Goal: Information Seeking & Learning: Check status

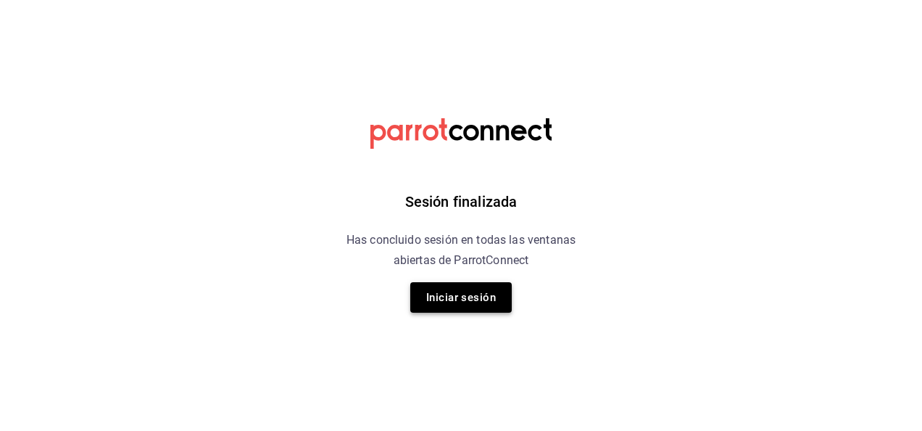
click at [473, 300] on button "Iniciar sesión" at bounding box center [460, 297] width 101 height 30
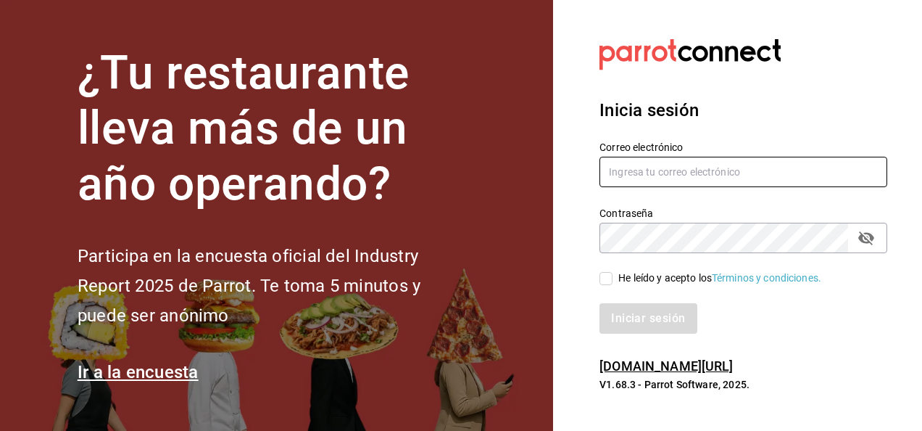
type input "[PERSON_NAME][EMAIL_ADDRESS][PERSON_NAME][DOMAIN_NAME]"
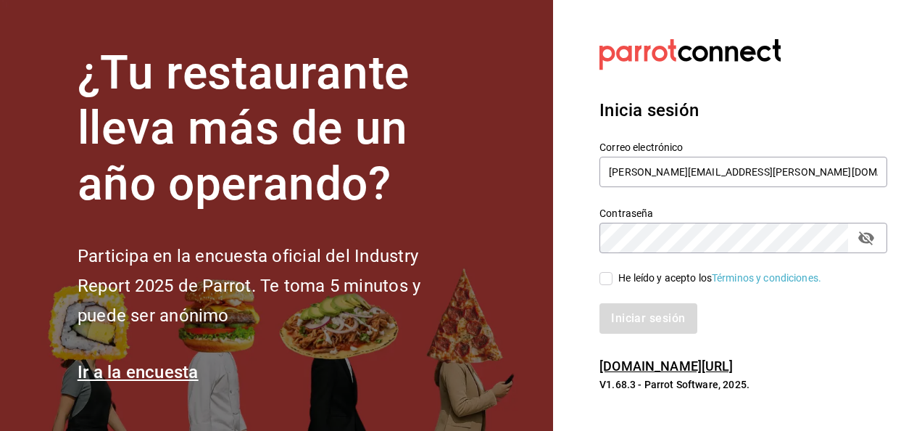
click at [604, 277] on input "He leído y acepto los Términos y condiciones." at bounding box center [605, 278] width 13 height 13
checkbox input "true"
click at [627, 313] on button "Iniciar sesión" at bounding box center [648, 318] width 99 height 30
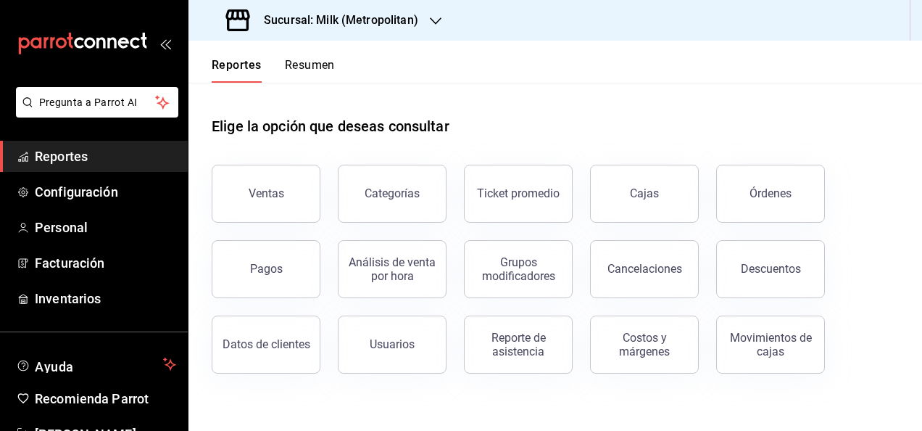
click at [391, 15] on h3 "Sucursal: Milk (Metropolitan)" at bounding box center [335, 20] width 166 height 17
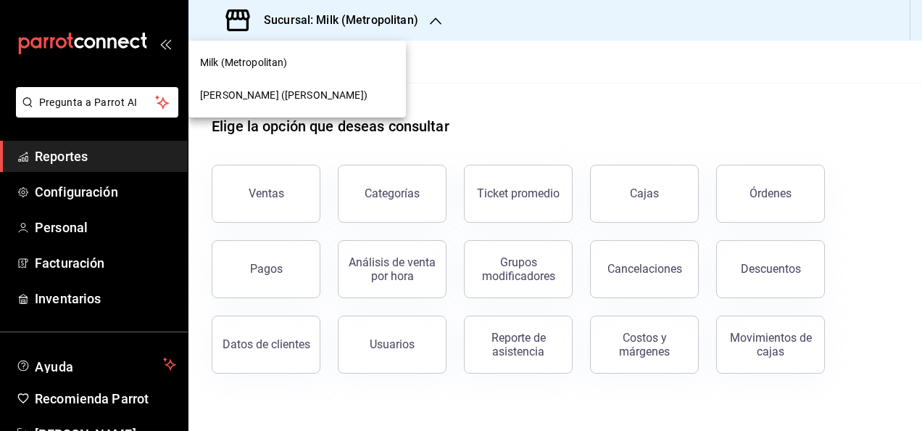
click at [367, 85] on div "Ichikani Sushi (Vasconcelos)" at bounding box center [296, 95] width 217 height 33
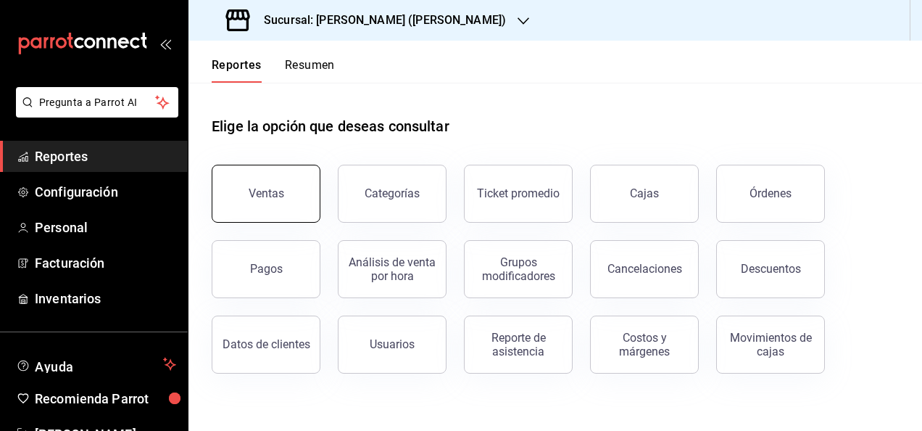
click at [307, 170] on button "Ventas" at bounding box center [266, 194] width 109 height 58
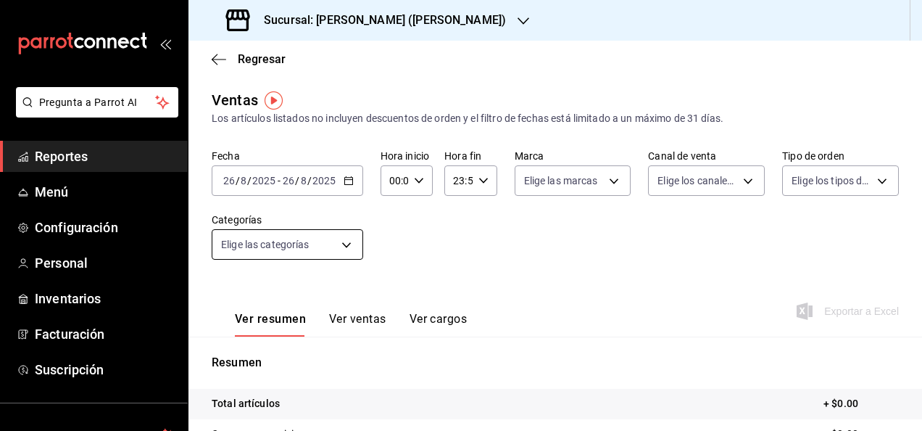
click at [327, 236] on body "Pregunta a Parrot AI Reportes Menú Configuración Personal Inventarios Facturaci…" at bounding box center [461, 215] width 922 height 431
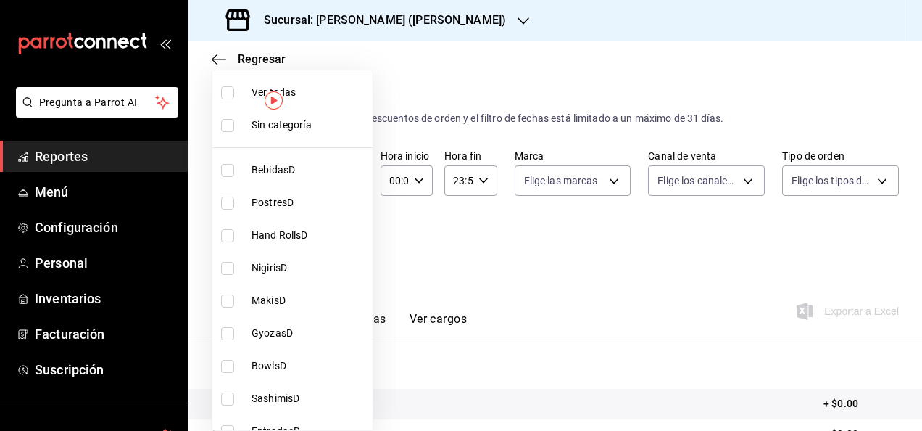
click at [416, 241] on div at bounding box center [461, 215] width 922 height 431
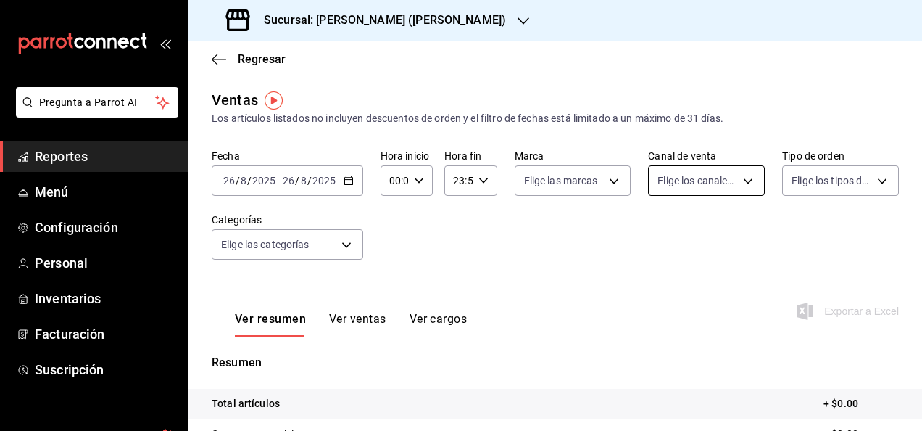
click at [699, 177] on body "Pregunta a Parrot AI Reportes Menú Configuración Personal Inventarios Facturaci…" at bounding box center [461, 215] width 922 height 431
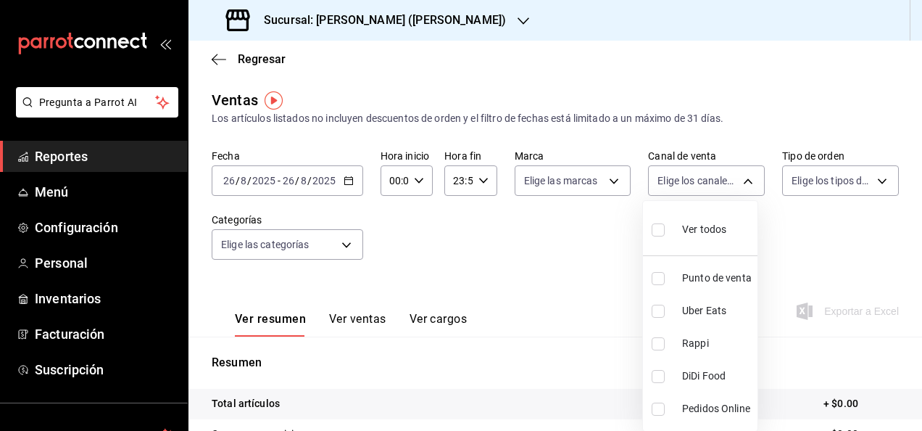
click at [660, 341] on input "checkbox" at bounding box center [658, 343] width 13 height 13
checkbox input "true"
type input "RAPPI"
click at [597, 295] on div at bounding box center [461, 215] width 922 height 431
click at [349, 176] on icon "button" at bounding box center [349, 180] width 10 height 10
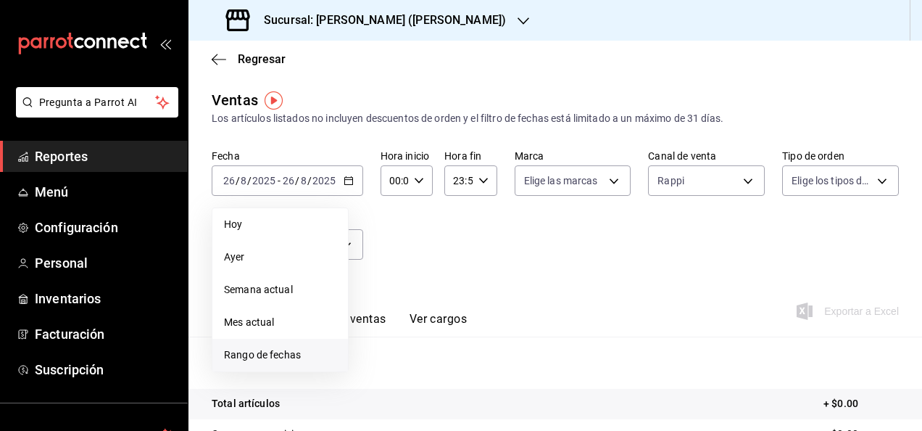
click at [269, 351] on span "Rango de fechas" at bounding box center [280, 354] width 112 height 15
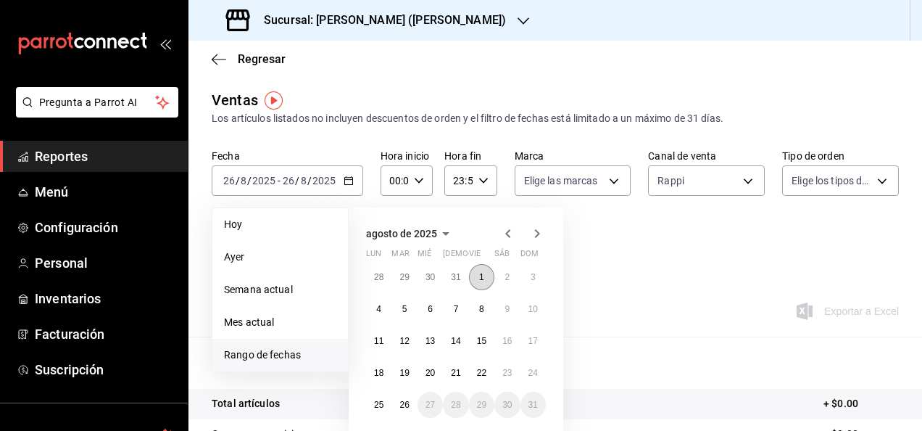
click at [487, 283] on button "1" at bounding box center [481, 277] width 25 height 26
click at [404, 409] on abbr "26" at bounding box center [403, 404] width 9 height 10
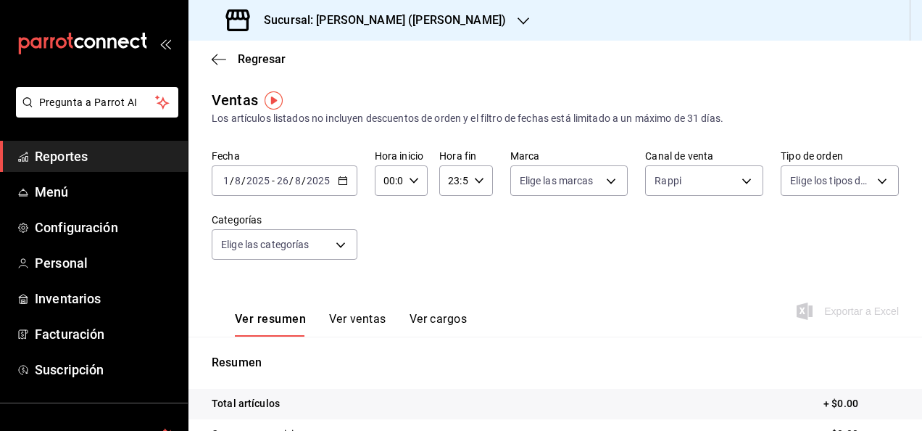
click at [409, 184] on icon "button" at bounding box center [414, 180] width 10 height 10
click at [389, 249] on div "00 01 02 03 04 05 06 07 08 09 10 11 12 13 14 15 16 17 18 19 20 21 22 23" at bounding box center [386, 258] width 26 height 116
click at [388, 249] on span "05" at bounding box center [386, 247] width 3 height 12
type input "05:00"
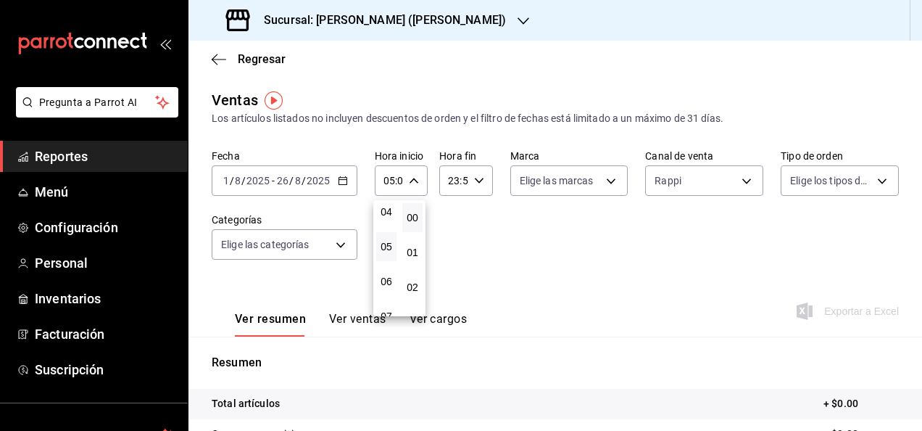
click at [471, 186] on div at bounding box center [461, 215] width 922 height 431
click at [471, 186] on div "23:59 Hora fin" at bounding box center [465, 180] width 53 height 30
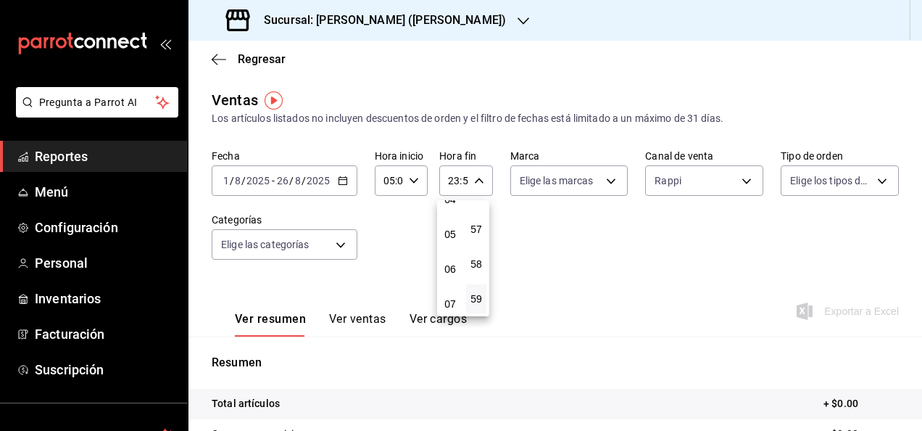
scroll to position [139, 0]
click at [456, 251] on div "00 01 02 03 04 05 06 07 08 09 10 11 12 13 14 15 16 17 18 19 20 21 22 23" at bounding box center [450, 258] width 26 height 116
click at [456, 251] on button "05" at bounding box center [450, 252] width 20 height 29
type input "05:59"
click at [456, 251] on button "05" at bounding box center [450, 252] width 20 height 29
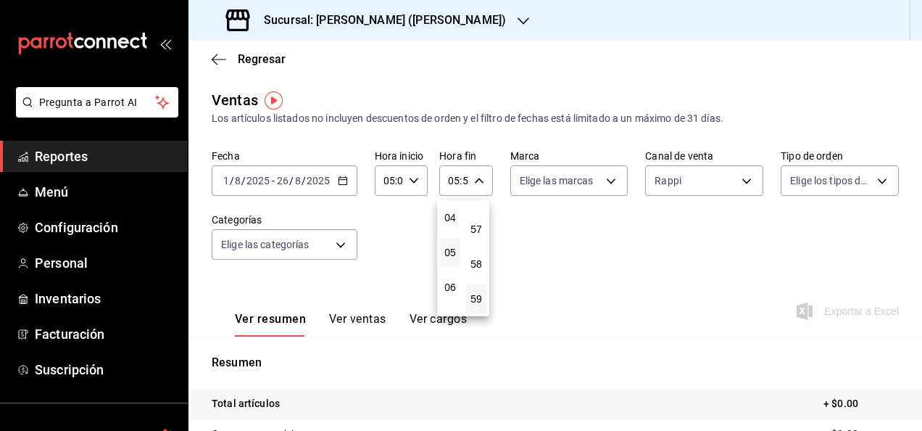
click at [589, 231] on div at bounding box center [461, 215] width 922 height 431
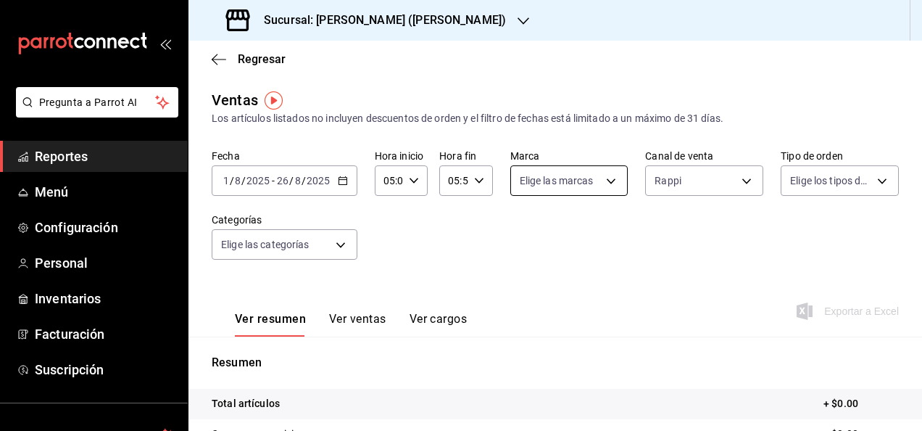
click at [598, 188] on body "Pregunta a Parrot AI Reportes Menú Configuración Personal Inventarios Facturaci…" at bounding box center [461, 215] width 922 height 431
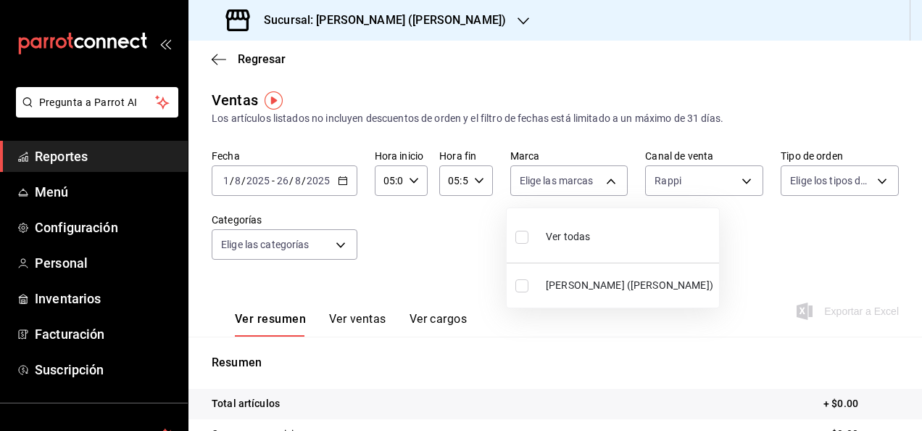
click at [523, 286] on input "checkbox" at bounding box center [521, 285] width 13 height 13
checkbox input "true"
type input "3e284276-a834-4a39-bc59-2edda2d06158"
checkbox input "true"
click at [711, 303] on div at bounding box center [461, 215] width 922 height 431
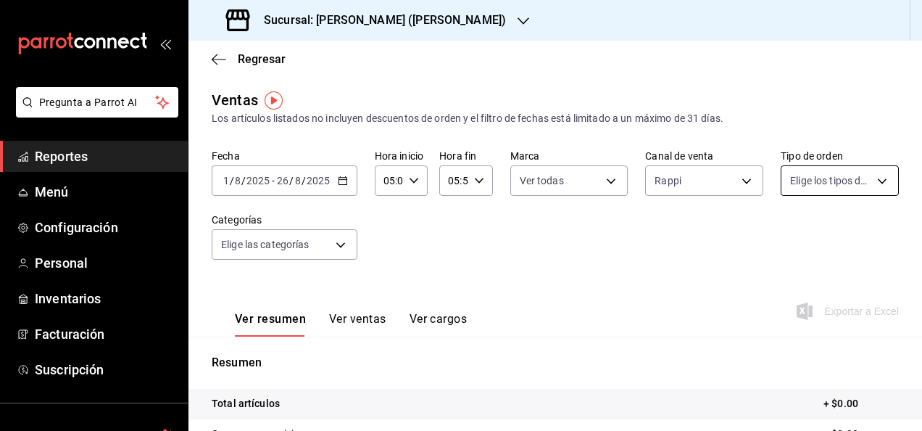
click at [874, 186] on body "Pregunta a Parrot AI Reportes Menú Configuración Personal Inventarios Facturaci…" at bounding box center [461, 215] width 922 height 431
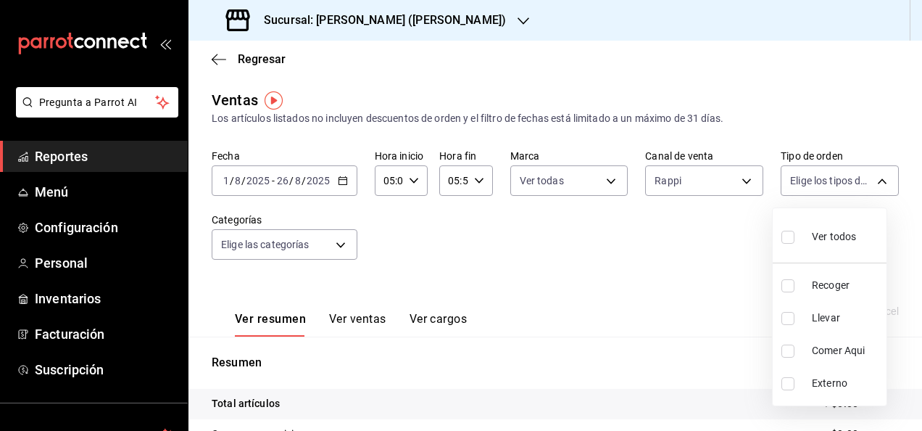
click at [799, 323] on label at bounding box center [790, 318] width 19 height 13
click at [794, 323] on input "checkbox" at bounding box center [787, 318] width 13 height 13
checkbox input "false"
click at [697, 315] on div at bounding box center [461, 215] width 922 height 431
click at [368, 319] on button "Ver ventas" at bounding box center [357, 324] width 57 height 25
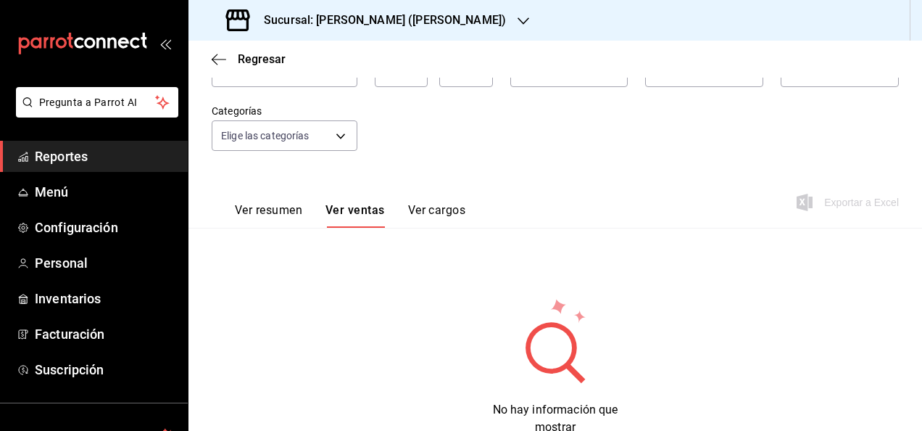
scroll to position [33, 0]
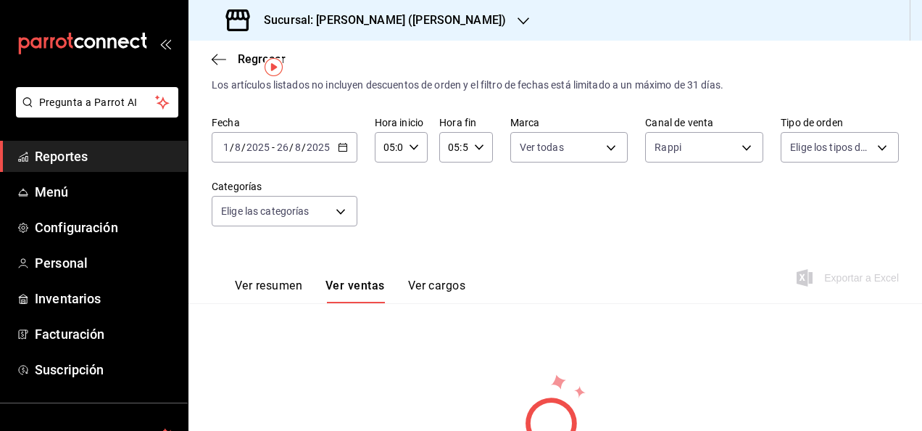
click at [410, 298] on button "Ver cargos" at bounding box center [437, 290] width 58 height 25
click at [294, 290] on button "Ver resumen" at bounding box center [268, 290] width 67 height 25
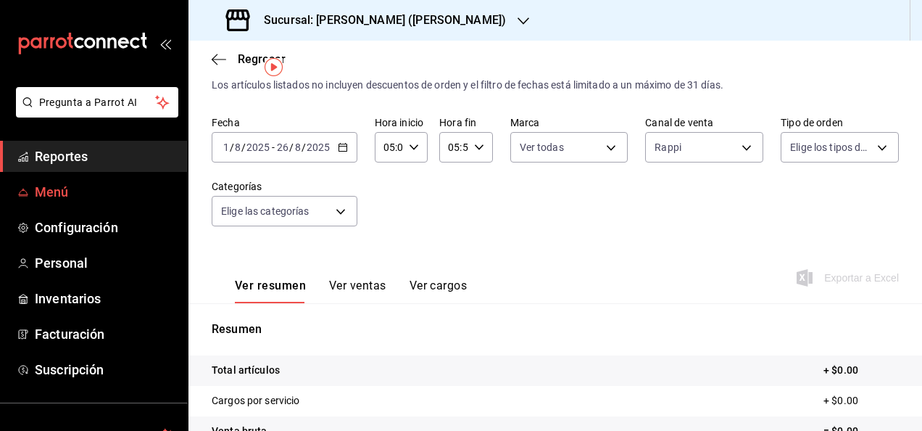
click at [85, 192] on span "Menú" at bounding box center [105, 192] width 141 height 20
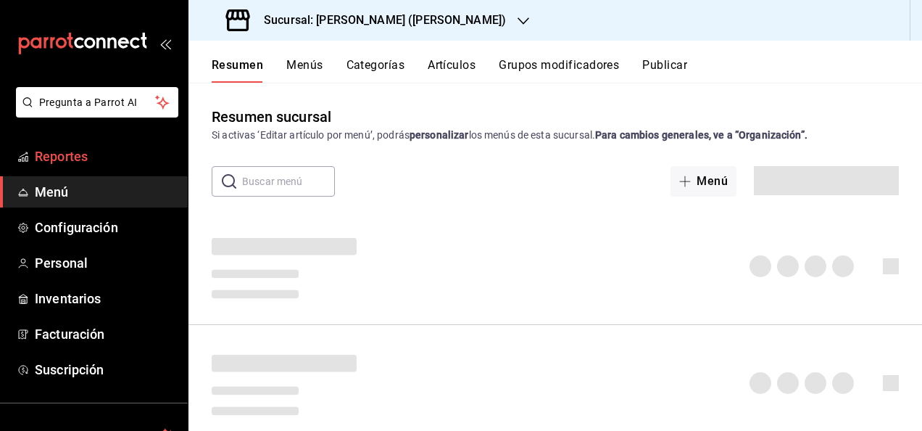
click at [88, 164] on span "Reportes" at bounding box center [105, 156] width 141 height 20
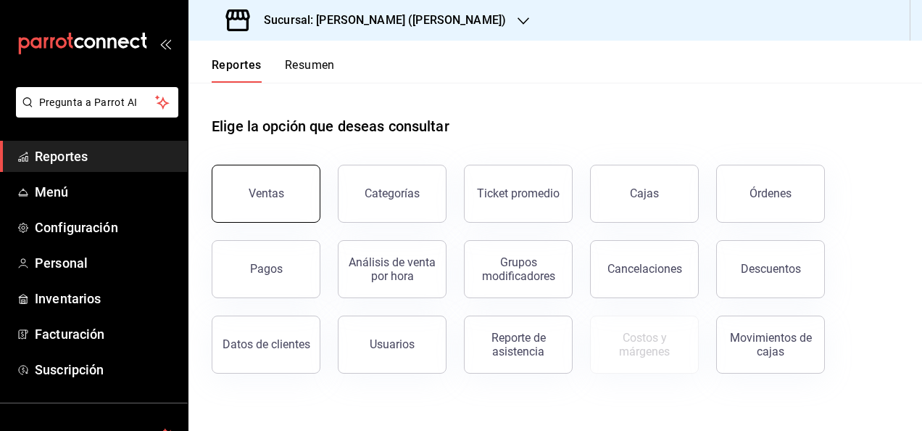
click at [270, 181] on button "Ventas" at bounding box center [266, 194] width 109 height 58
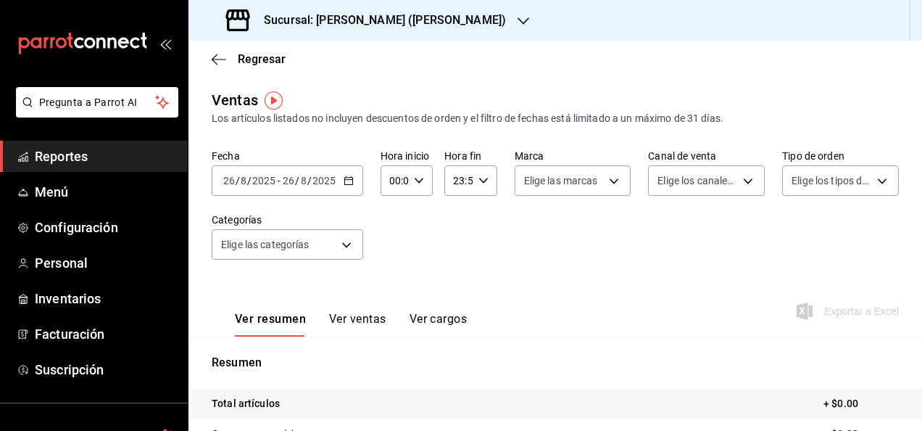
click at [352, 183] on icon "button" at bounding box center [349, 180] width 10 height 10
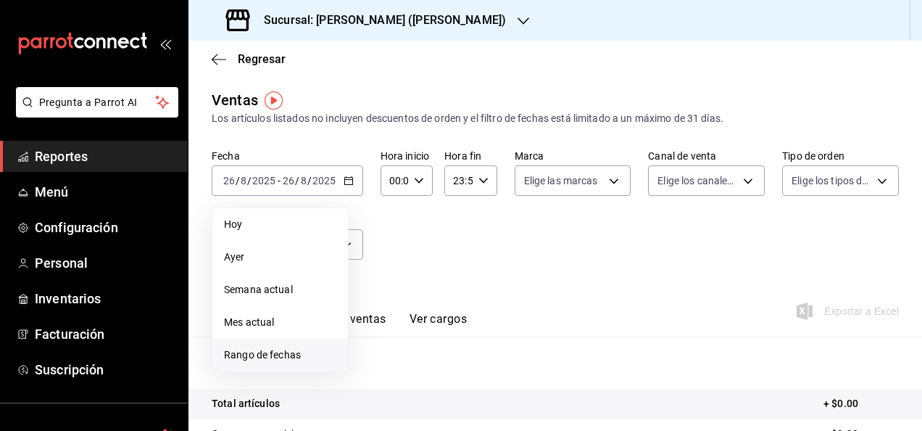
click at [302, 347] on span "Rango de fechas" at bounding box center [280, 354] width 112 height 15
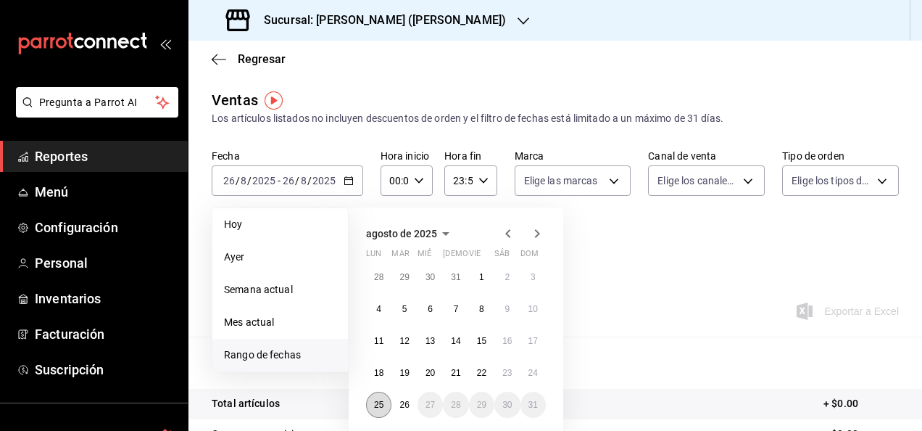
click at [381, 402] on abbr "25" at bounding box center [378, 404] width 9 height 10
click at [401, 402] on abbr "26" at bounding box center [403, 404] width 9 height 10
click at [384, 402] on button "25" at bounding box center [378, 404] width 25 height 26
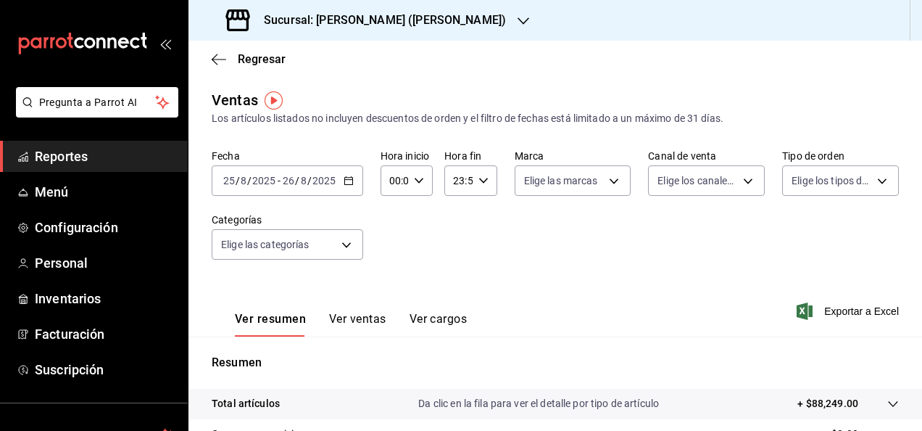
click at [409, 176] on div "00:00 Hora inicio" at bounding box center [407, 180] width 52 height 30
click at [402, 229] on div "00" at bounding box center [392, 217] width 26 height 35
click at [390, 238] on div "00 01 02 03 04 05 06 07 08 09 10 11 12 13 14 15 16 17 18 19 20 21 22 23" at bounding box center [392, 258] width 26 height 116
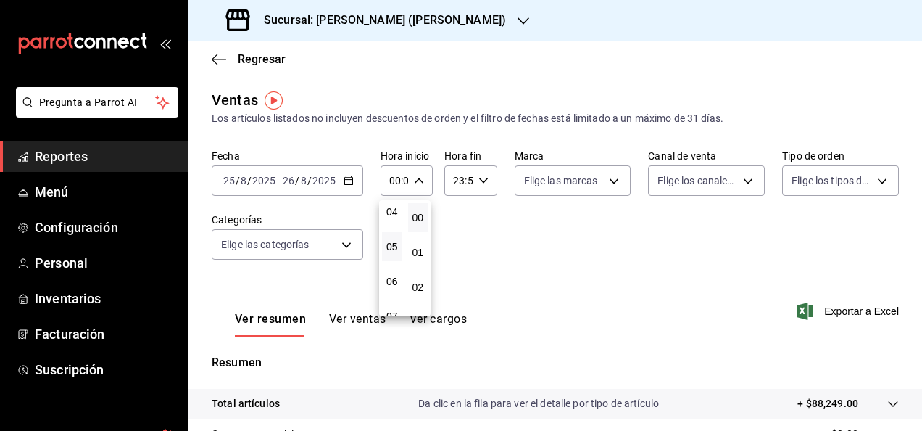
click at [390, 238] on button "05" at bounding box center [392, 246] width 20 height 29
type input "05:00"
click at [477, 184] on div at bounding box center [461, 215] width 922 height 431
click at [478, 184] on icon "button" at bounding box center [483, 180] width 10 height 10
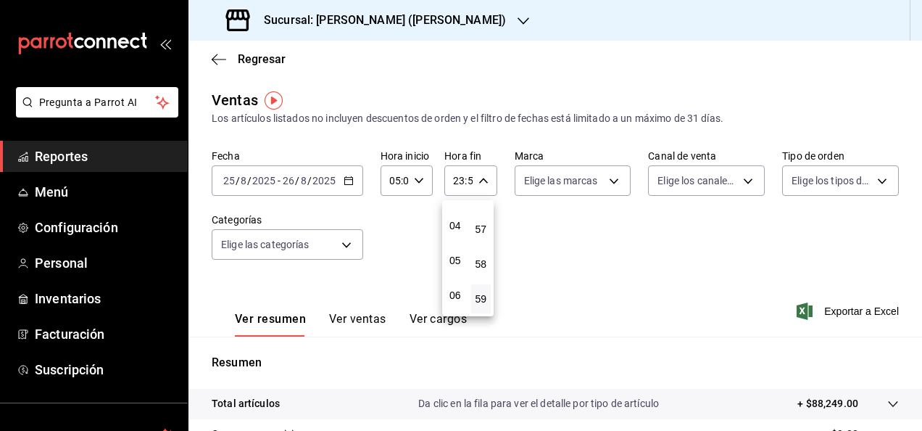
scroll to position [110, 0]
click at [460, 270] on div "00 01 02 03 04 05 06 07 08 09 10 11 12 13 14 15 16 17 18 19 20 21 22 23" at bounding box center [455, 258] width 26 height 116
click at [460, 270] on button "05" at bounding box center [455, 281] width 20 height 29
type input "05:59"
click at [813, 400] on div at bounding box center [461, 215] width 922 height 431
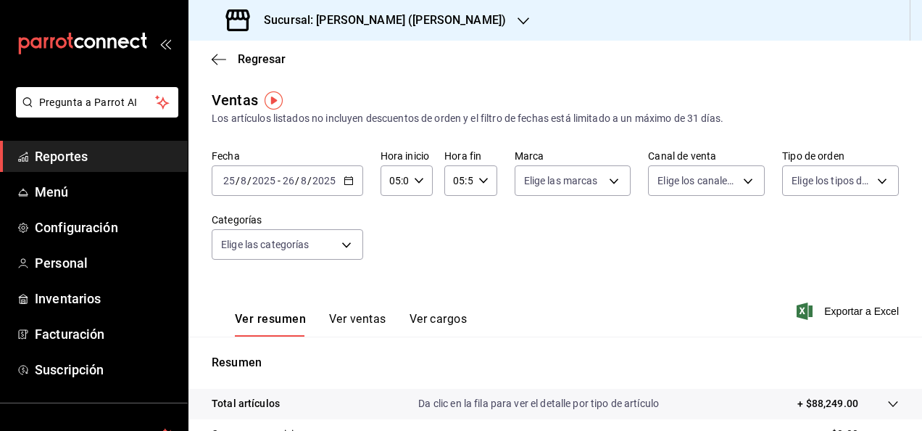
click at [858, 402] on div at bounding box center [878, 403] width 41 height 15
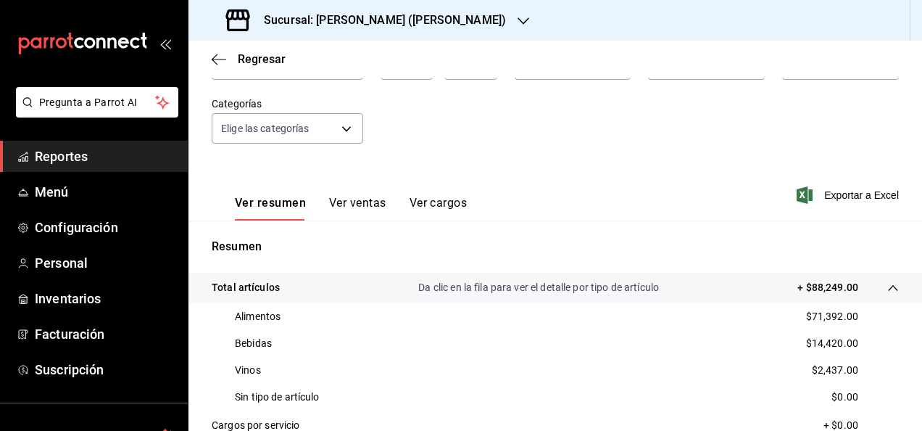
scroll to position [128, 0]
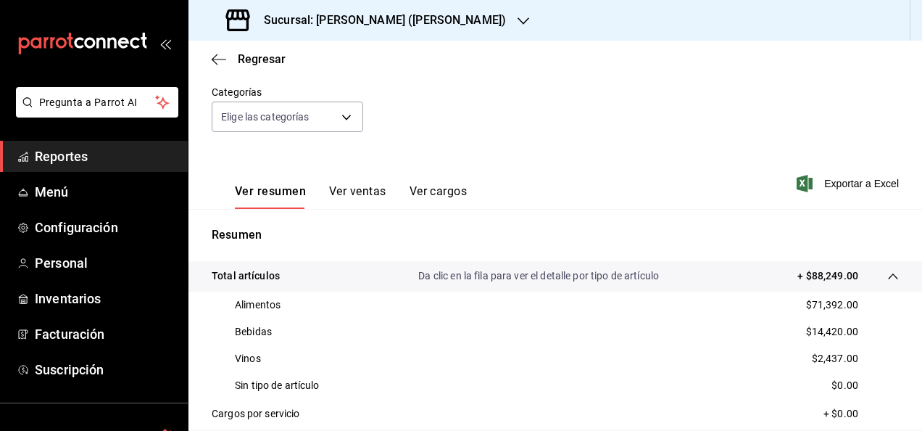
click at [134, 158] on span "Reportes" at bounding box center [105, 156] width 141 height 20
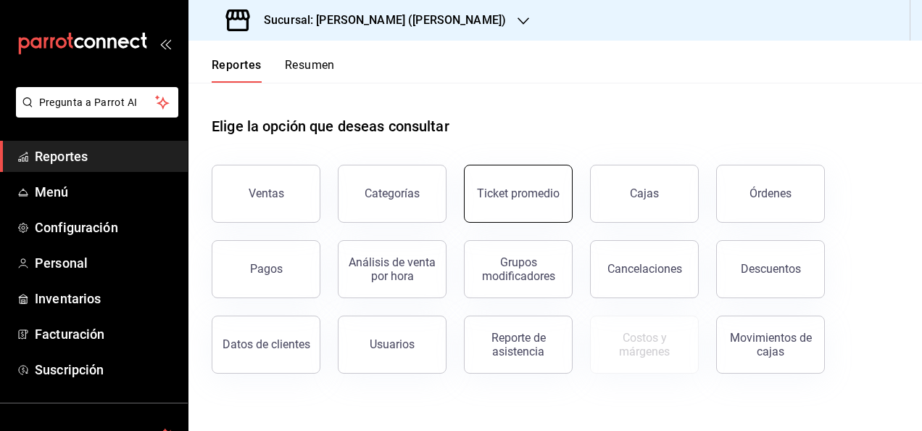
click at [495, 187] on div "Ticket promedio" at bounding box center [518, 193] width 83 height 14
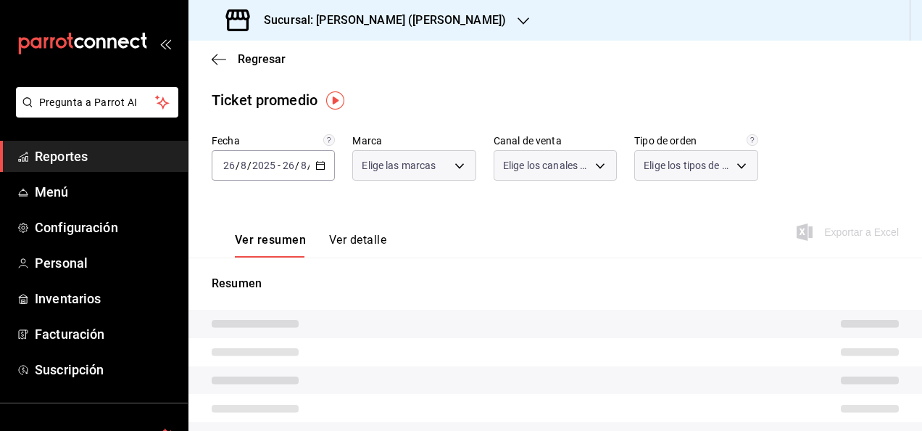
type input "3e284276-a834-4a39-bc59-2edda2d06158"
type input "PARROT,UBER_EATS,RAPPI,DIDI_FOOD,ONLINE"
type input "e22fa5c9-a89e-41b0-8860-3ae797de52dc,d5ed7011-f835-4d0c-a8fc-5f0f01446209,0cbc4…"
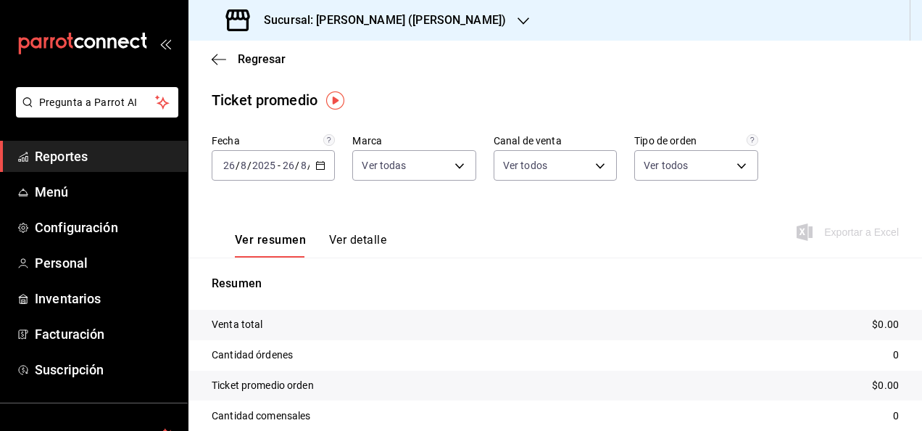
click at [315, 159] on div "2025-08-26 26 / 8 / 2025 - 2025-08-26 26 / 8 / 2025" at bounding box center [273, 165] width 123 height 30
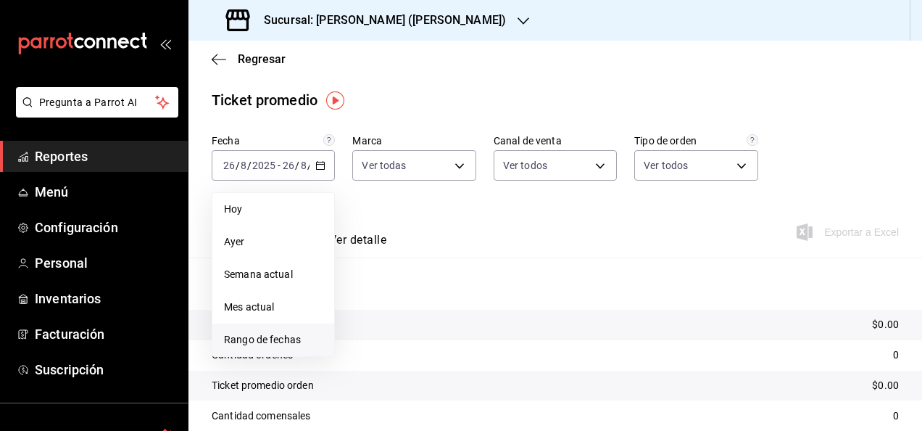
click at [270, 349] on li "Rango de fechas" at bounding box center [273, 339] width 122 height 33
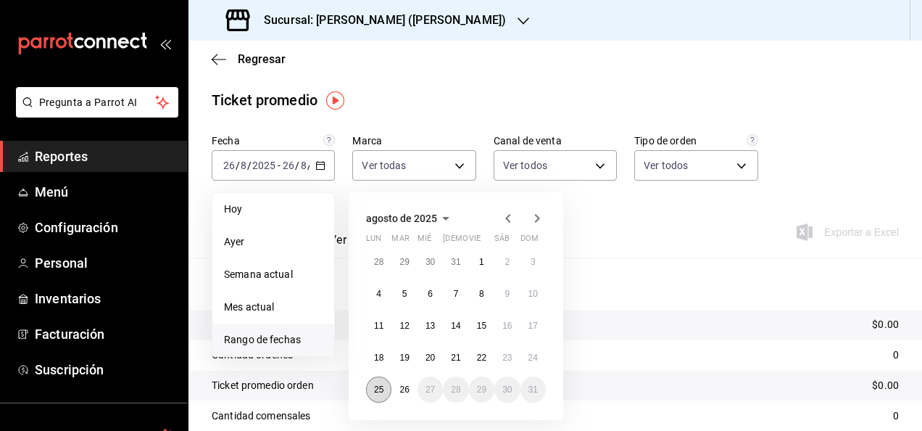
click at [376, 381] on button "25" at bounding box center [378, 389] width 25 height 26
